Goal: Information Seeking & Learning: Understand process/instructions

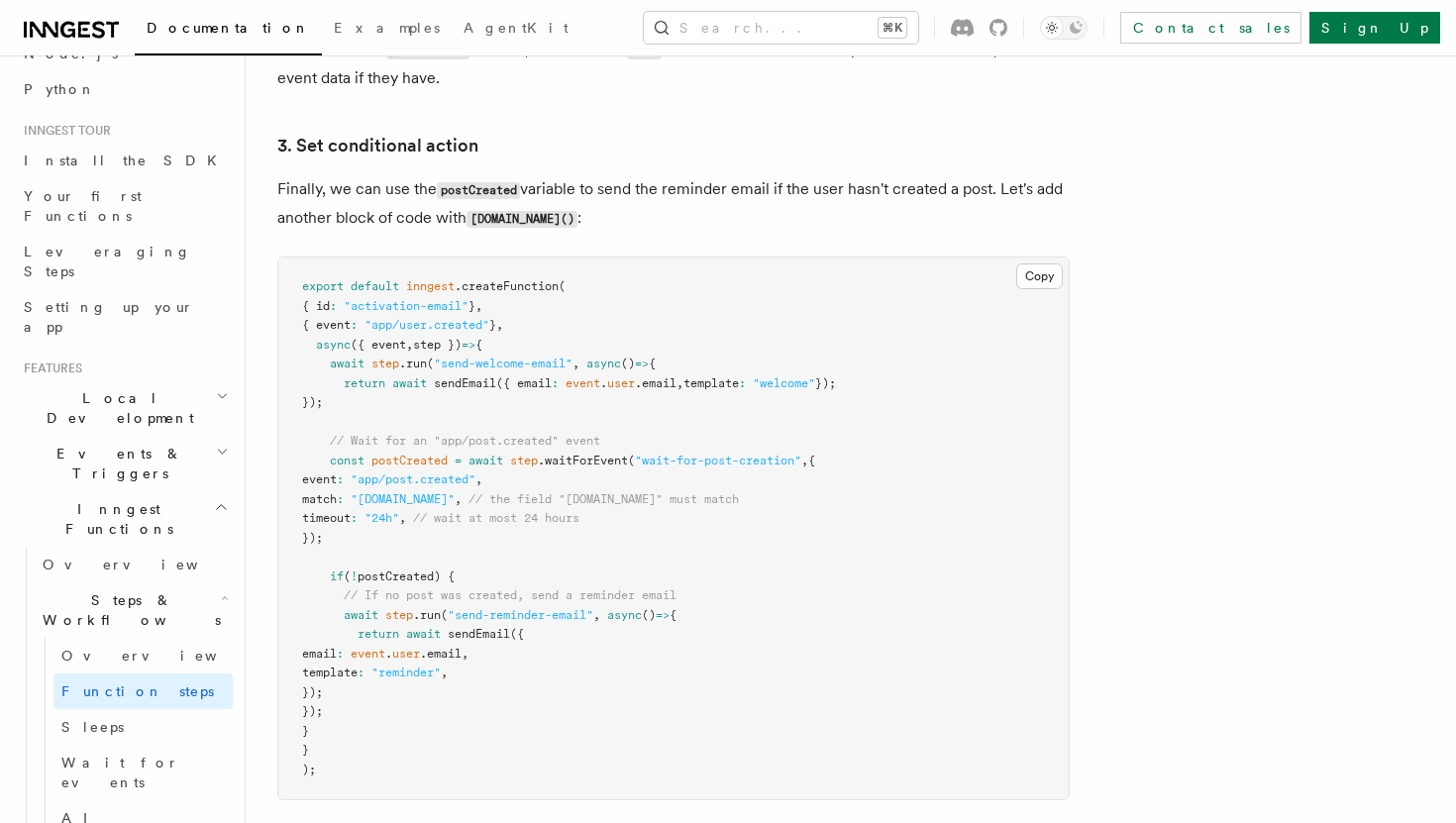
scroll to position [2557, 0]
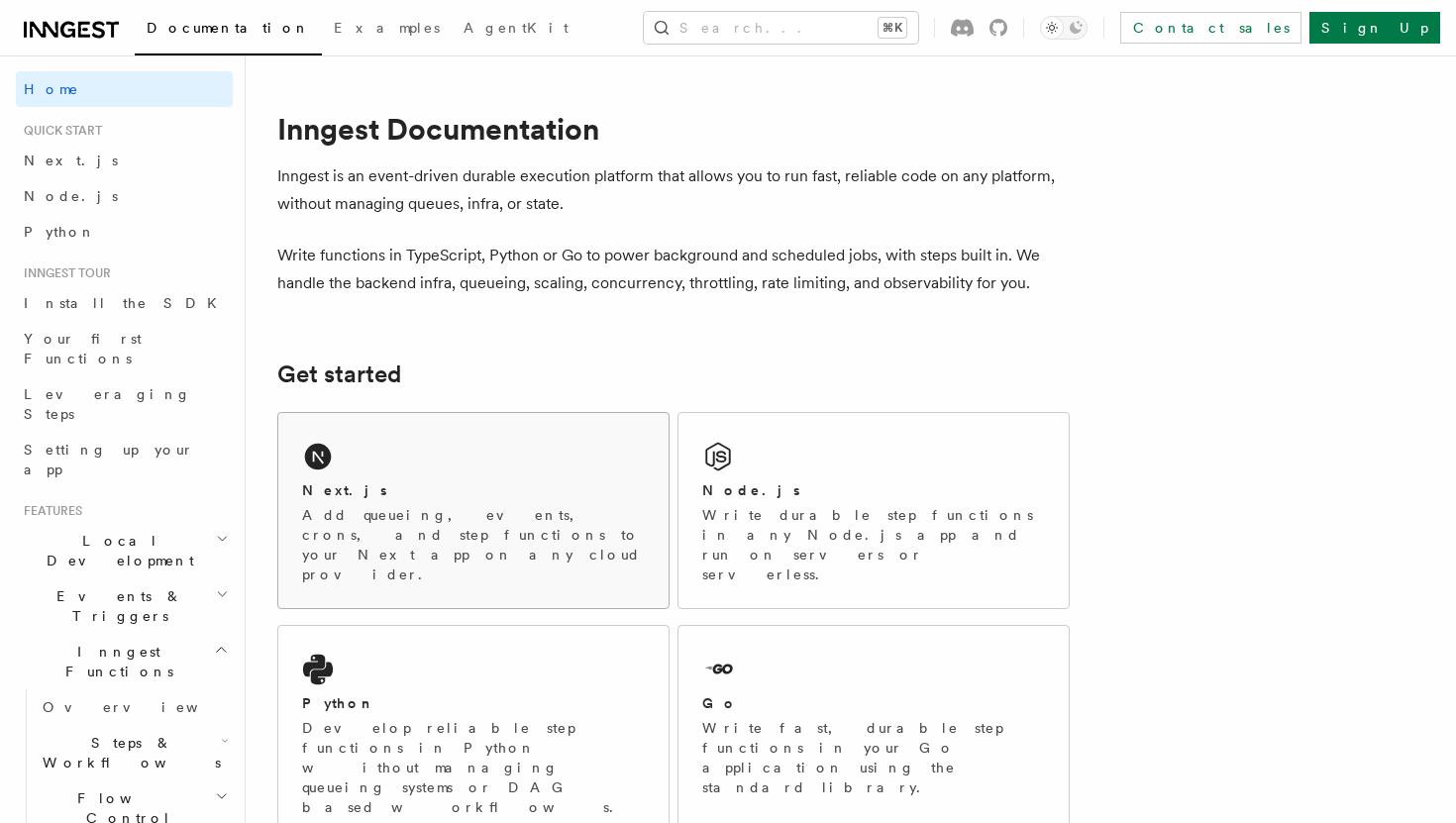
click at [409, 525] on p "Add queueing, events, crons, and step functions to your Next app on any cloud p…" at bounding box center [474, 545] width 342 height 80
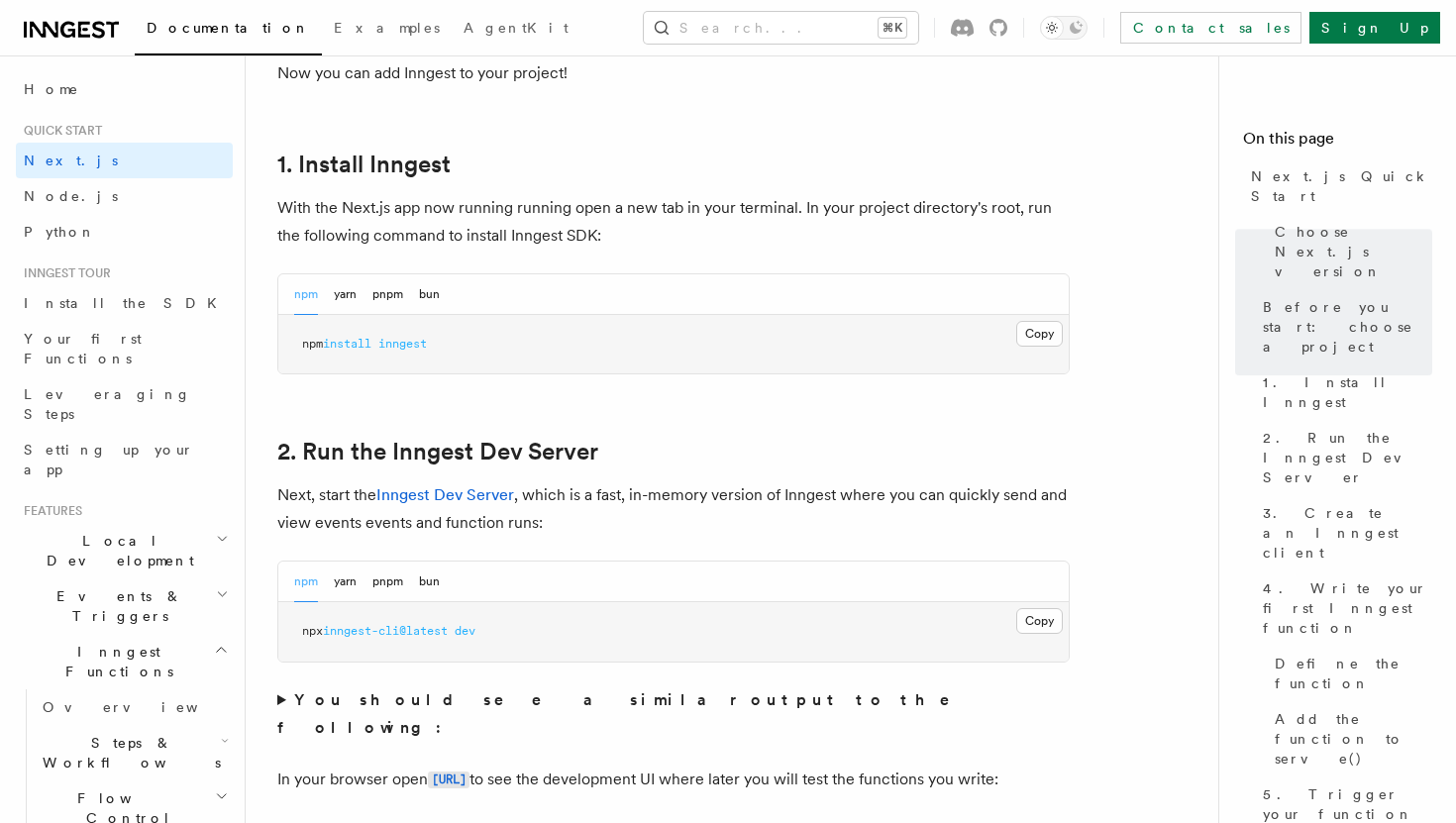
scroll to position [1274, 0]
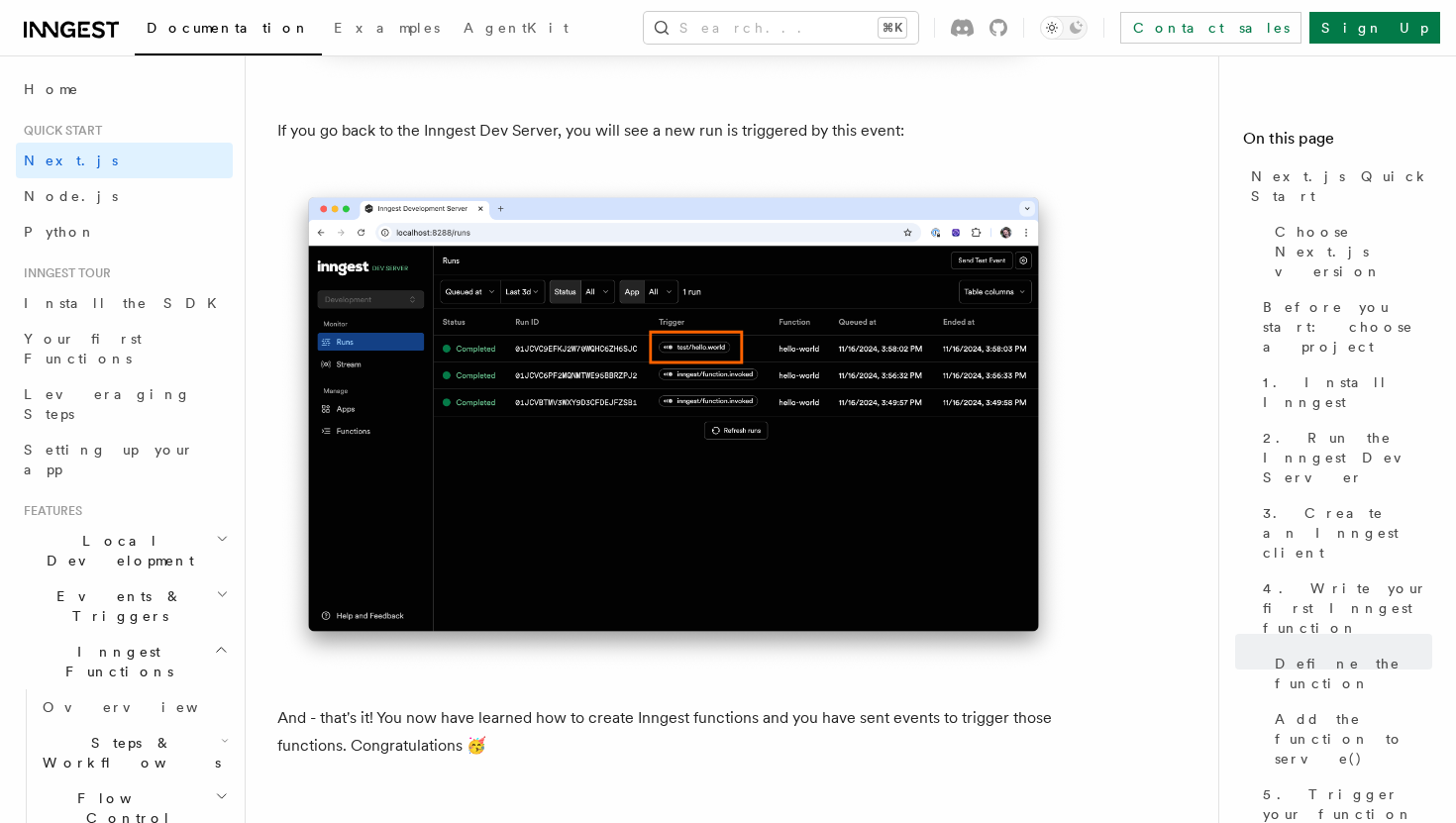
scroll to position [11667, 0]
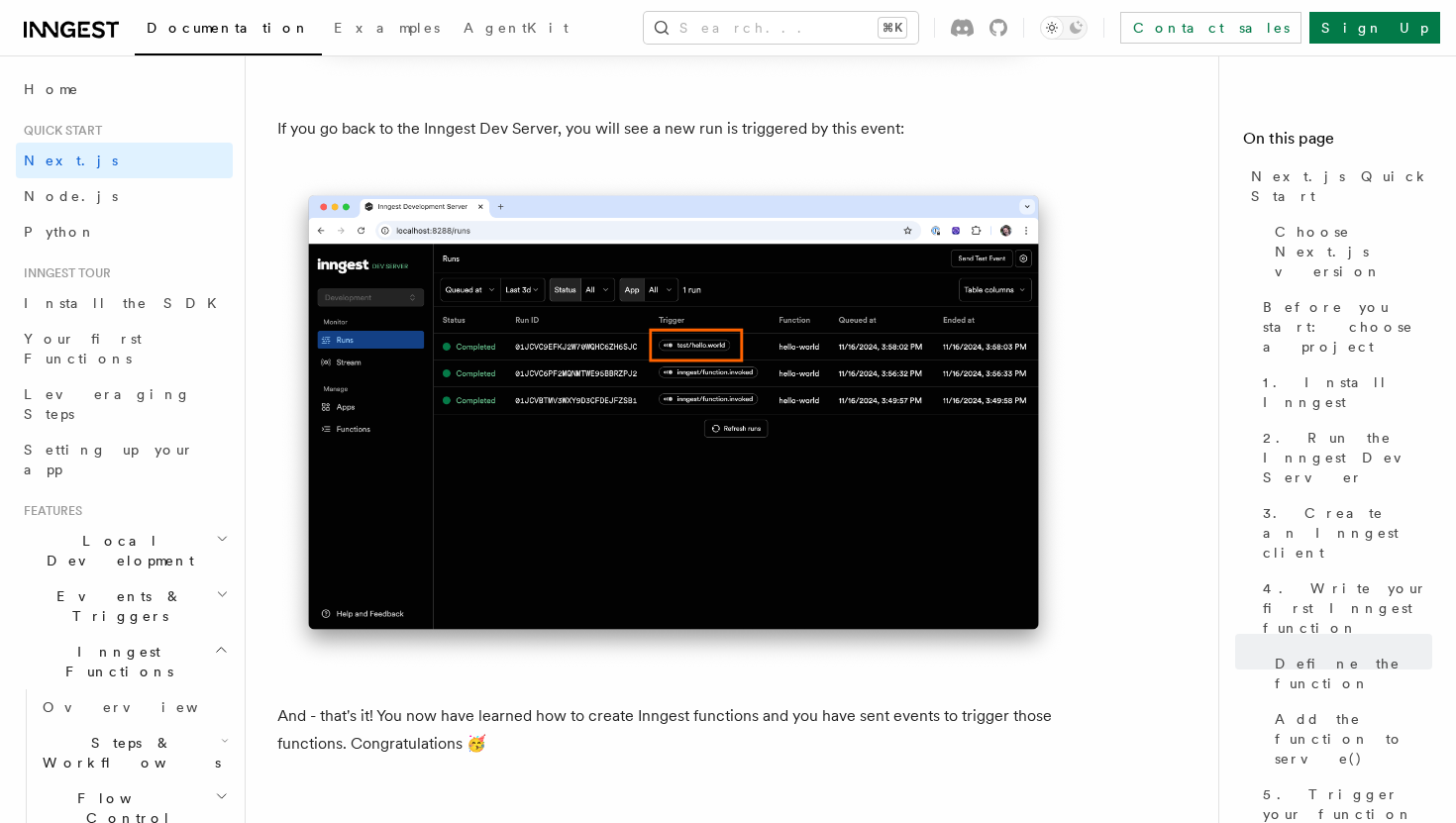
click at [218, 725] on h2 "Steps & Workflows" at bounding box center [133, 753] width 198 height 56
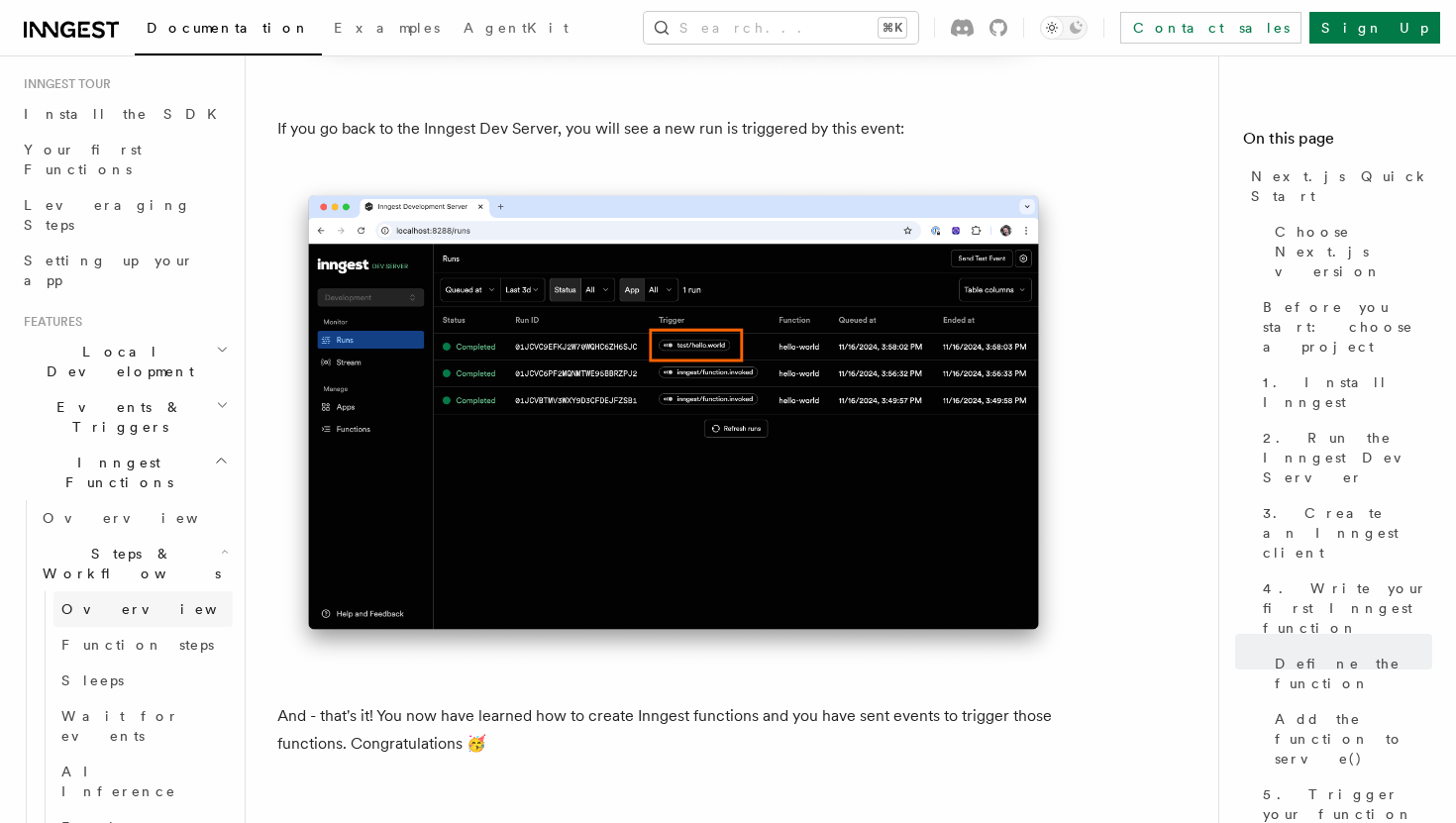
scroll to position [196, 0]
click at [175, 692] on link "Wait for events" at bounding box center [143, 720] width 179 height 56
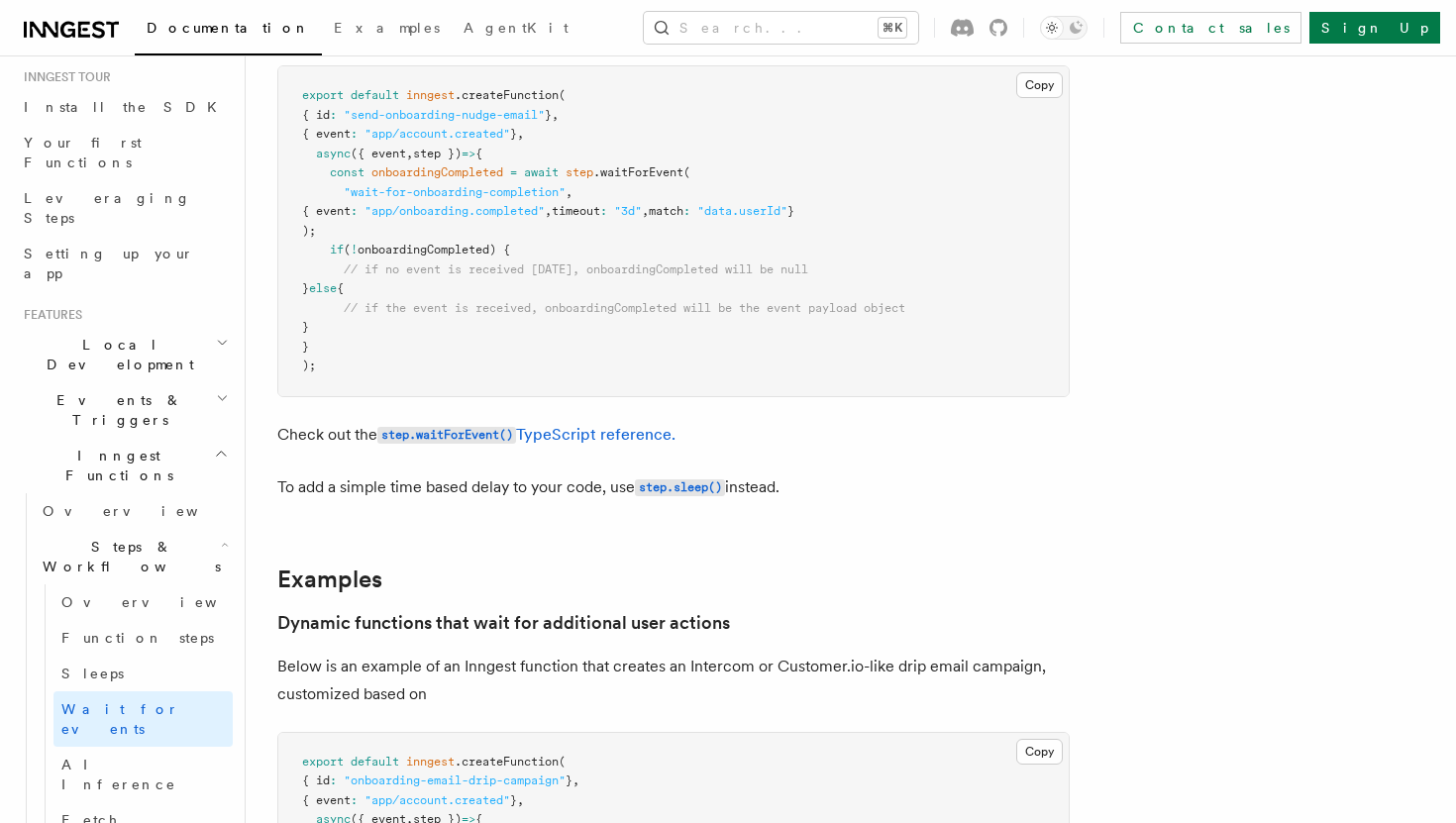
scroll to position [360, 0]
